Goal: Task Accomplishment & Management: Use online tool/utility

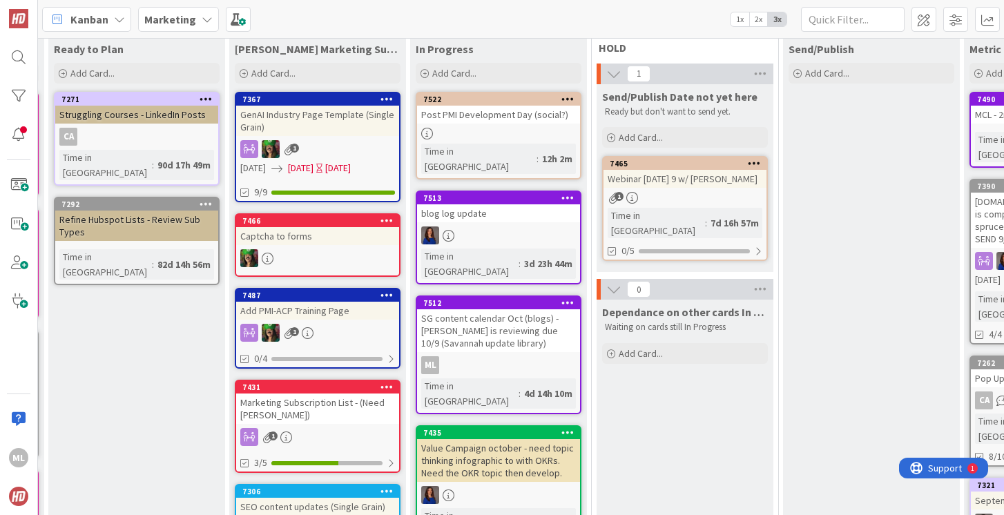
scroll to position [79, 214]
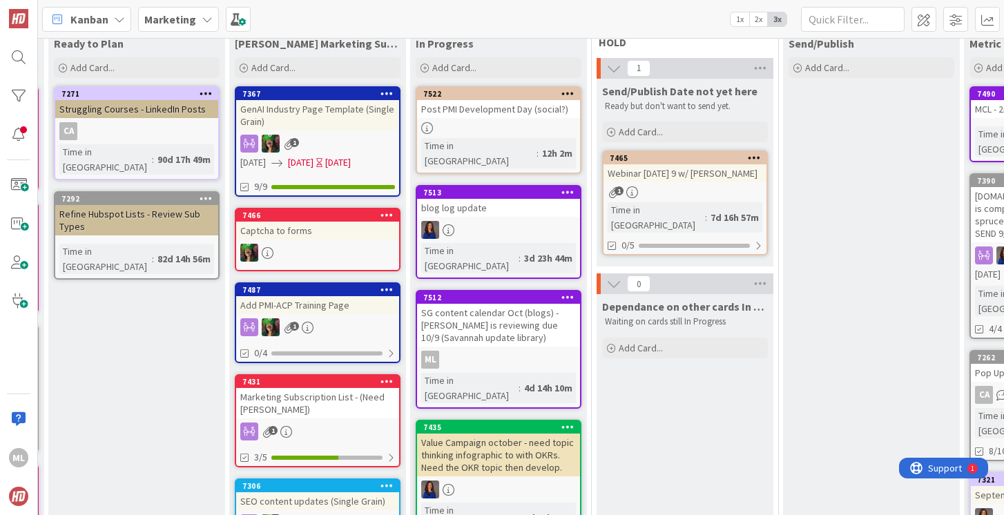
click at [164, 18] on b "Marketing" at bounding box center [170, 19] width 52 height 14
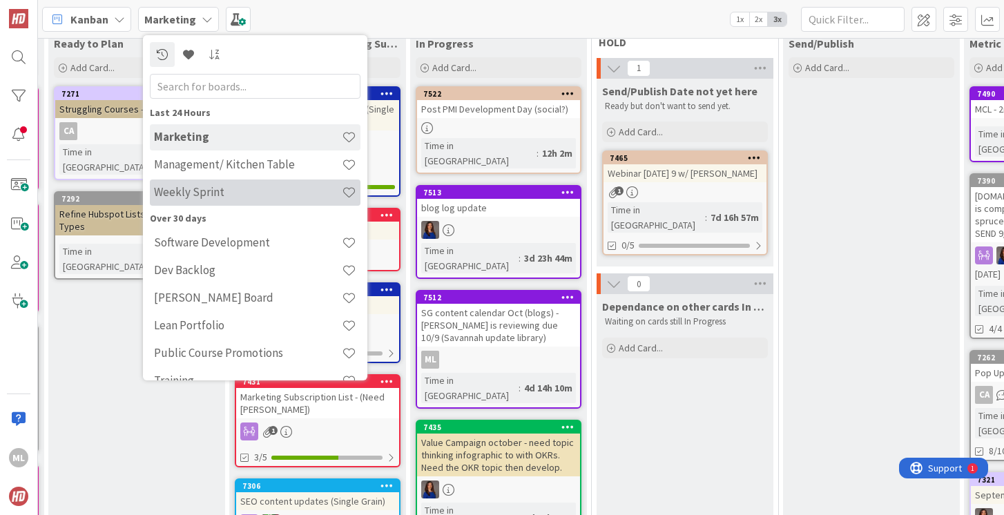
click at [201, 189] on h4 "Weekly Sprint" at bounding box center [248, 192] width 188 height 14
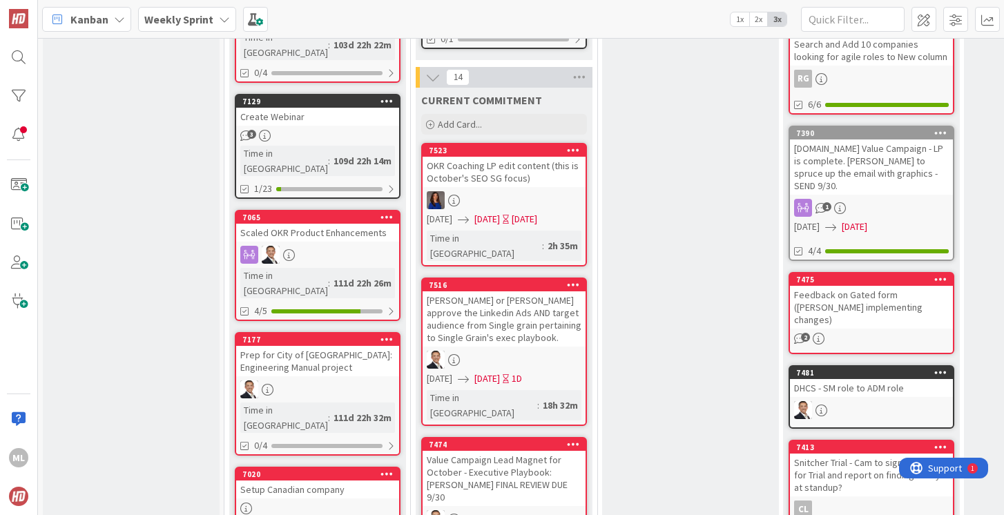
scroll to position [622, 0]
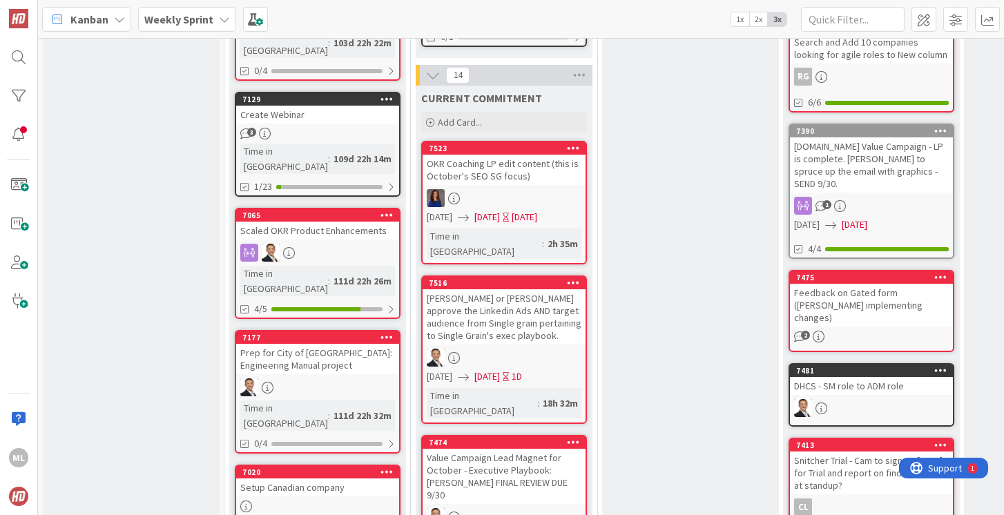
click at [499, 307] on div "[PERSON_NAME] or [PERSON_NAME] approve the Linkedin Ads AND target audience fro…" at bounding box center [504, 316] width 163 height 55
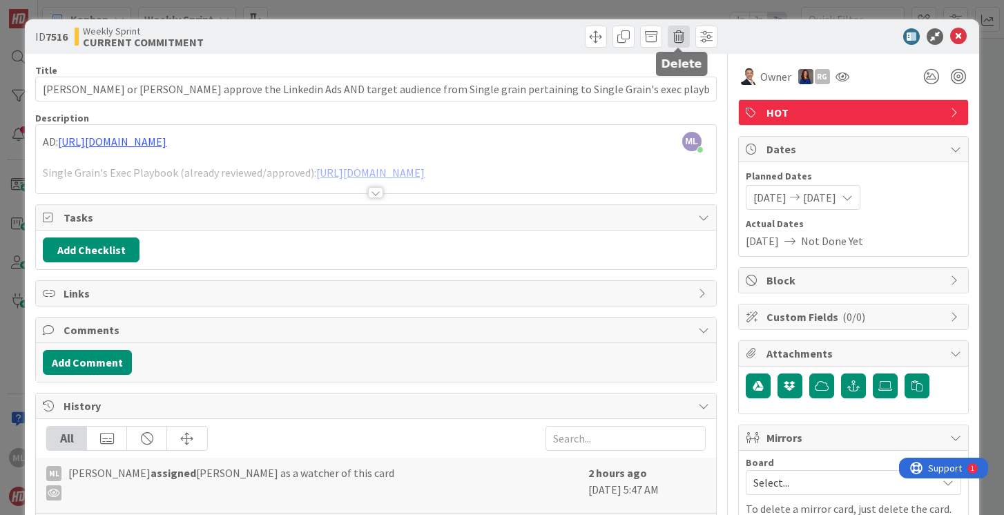
click at [676, 40] on span at bounding box center [679, 37] width 22 height 22
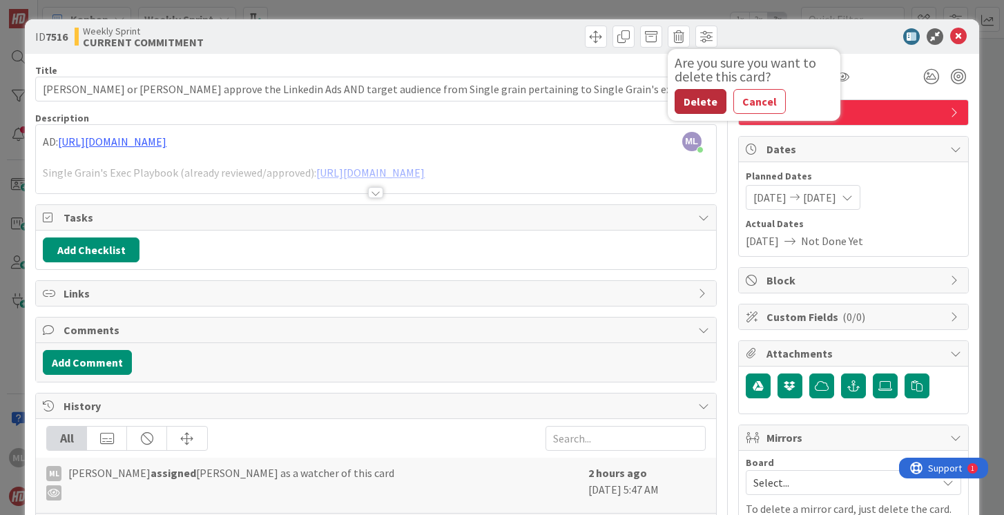
click at [696, 104] on button "Delete" at bounding box center [701, 101] width 52 height 25
